Goal: Task Accomplishment & Management: Manage account settings

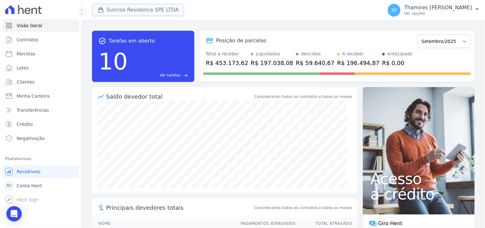
click at [114, 12] on button "Sunrise Residence SPE LTDA" at bounding box center [138, 10] width 92 height 12
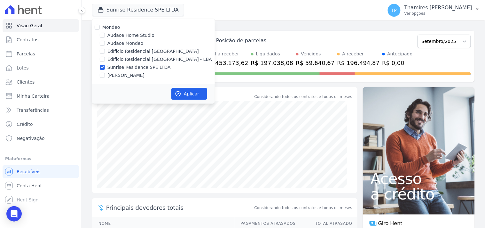
drag, startPoint x: 112, startPoint y: 42, endPoint x: 117, endPoint y: 51, distance: 10.6
click at [113, 42] on label "Audace Mondeo" at bounding box center [125, 43] width 36 height 7
click at [105, 42] on input "Audace Mondeo" at bounding box center [102, 43] width 5 height 5
checkbox input "true"
click at [120, 59] on label "Edíficio Residencial [GEOGRAPHIC_DATA] - LBA" at bounding box center [159, 59] width 105 height 7
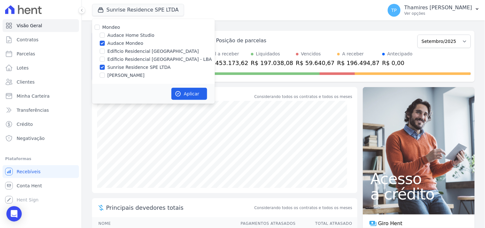
click at [105, 59] on input "Edíficio Residencial [GEOGRAPHIC_DATA] - LBA" at bounding box center [102, 59] width 5 height 5
checkbox input "true"
click at [122, 74] on label "[PERSON_NAME]" at bounding box center [125, 75] width 37 height 7
click at [105, 74] on input "[PERSON_NAME]" at bounding box center [102, 75] width 5 height 5
checkbox input "true"
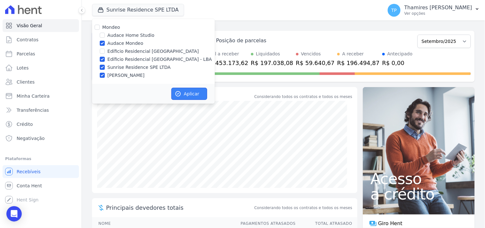
click at [192, 94] on button "Aplicar" at bounding box center [189, 94] width 36 height 12
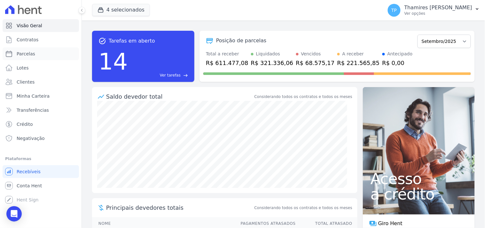
click at [66, 56] on link "Parcelas" at bounding box center [41, 53] width 76 height 13
select select
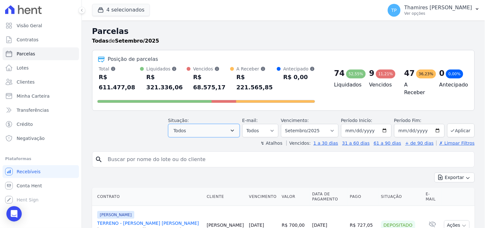
click at [195, 124] on button "Todos" at bounding box center [204, 130] width 72 height 13
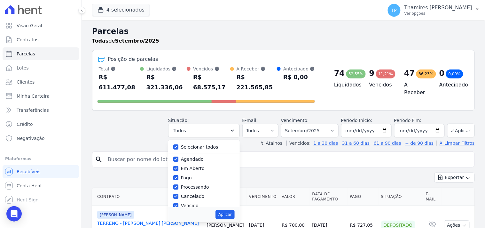
click at [195, 144] on label "Selecionar todos" at bounding box center [199, 146] width 37 height 5
click at [178, 144] on input "Selecionar todos" at bounding box center [175, 146] width 5 height 5
checkbox input "false"
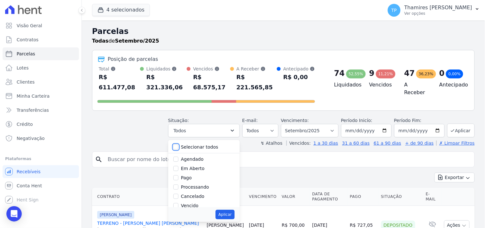
checkbox input "false"
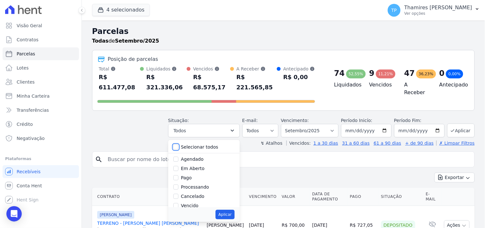
checkbox input "false"
click at [189, 175] on label "Pago" at bounding box center [186, 177] width 11 height 5
click at [178, 175] on input "Pago" at bounding box center [175, 177] width 5 height 5
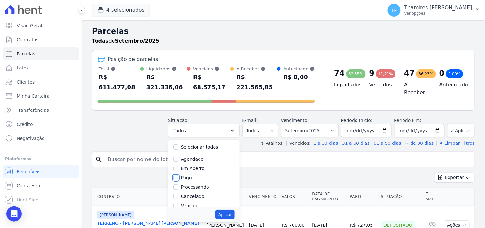
checkbox input "true"
click at [227, 209] on button "Aplicar" at bounding box center [224, 214] width 19 height 10
select select "paid"
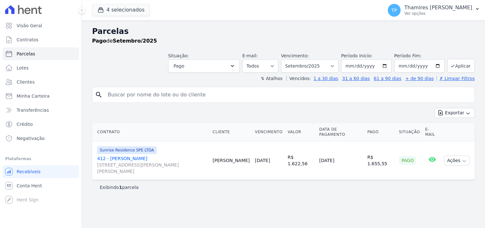
select select
